Goal: Task Accomplishment & Management: Manage account settings

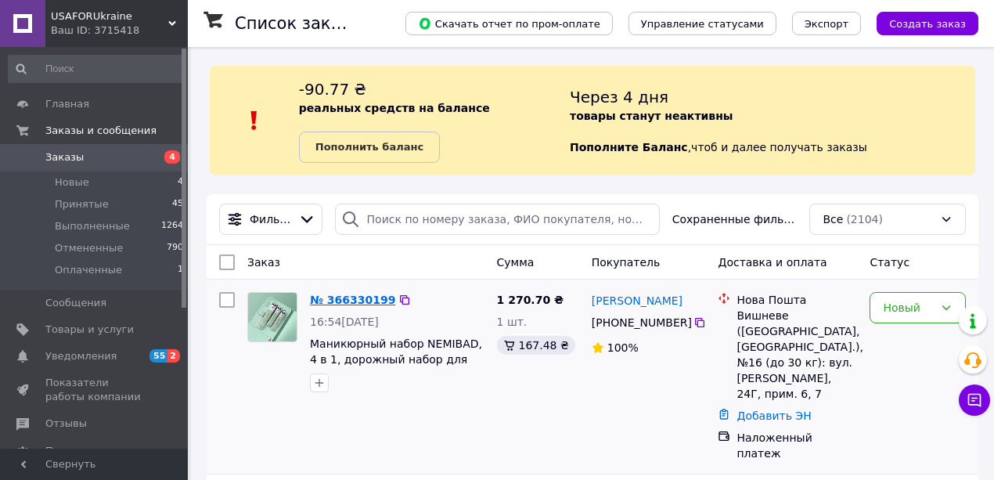
click at [337, 299] on link "№ 366330199" at bounding box center [352, 300] width 85 height 13
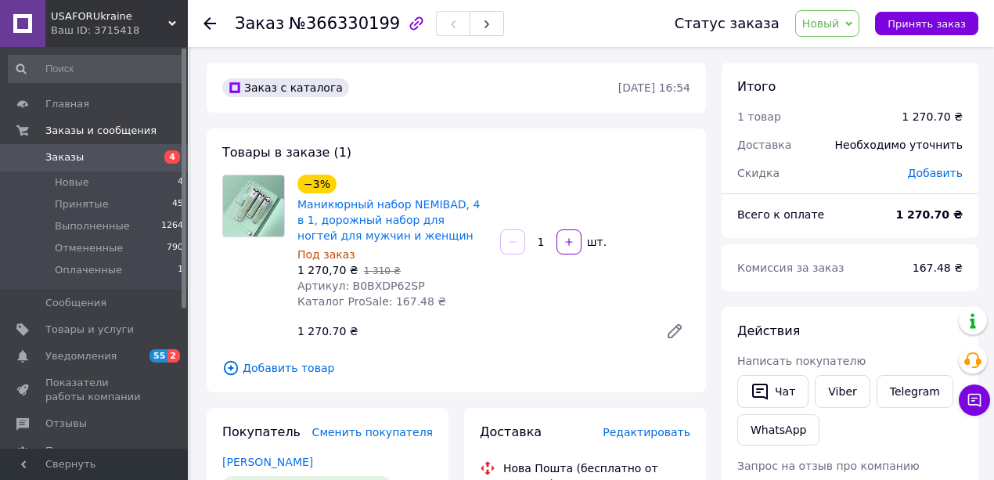
click at [363, 286] on span "Артикул: B0BXDP62SP" at bounding box center [361, 285] width 128 height 13
copy span "B0BXDP62SP"
